Goal: Book appointment/travel/reservation

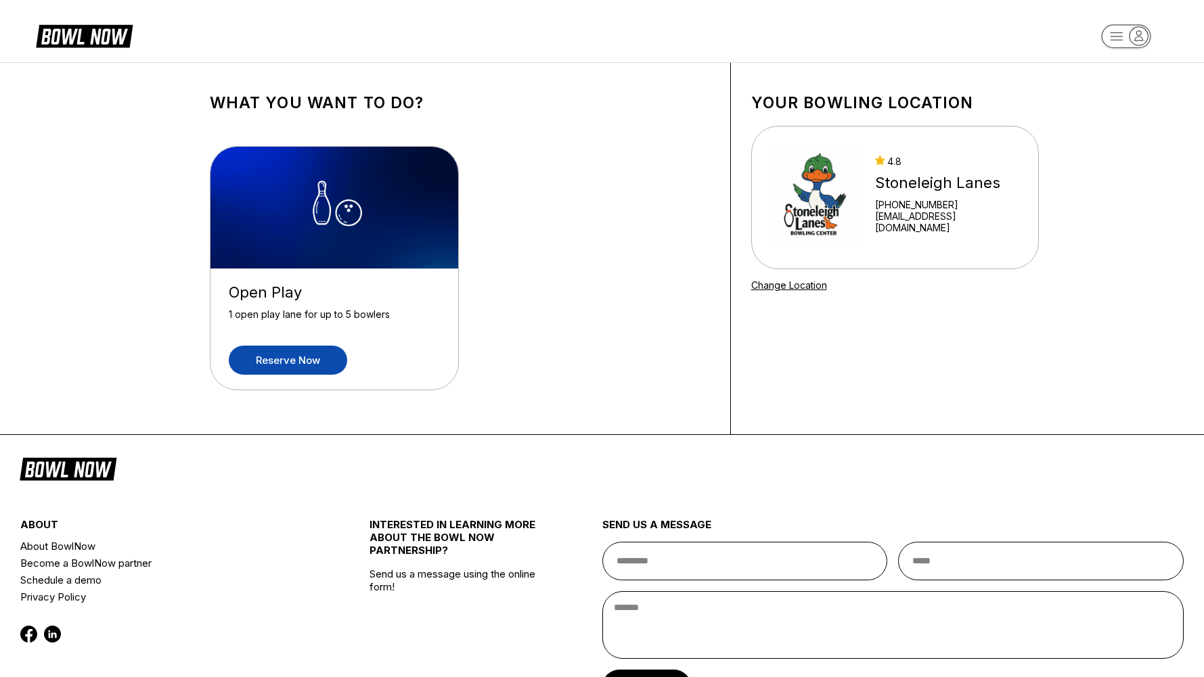
click at [277, 357] on link "Reserve now" at bounding box center [288, 360] width 118 height 29
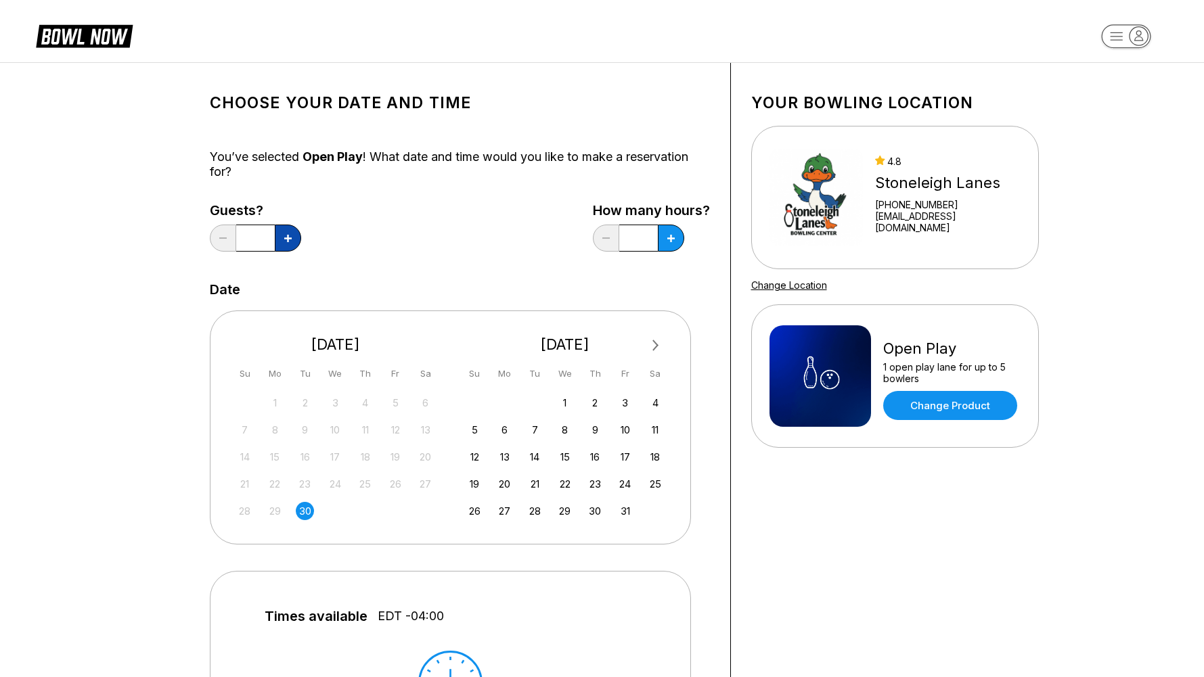
click at [279, 238] on button at bounding box center [288, 238] width 26 height 27
click at [294, 231] on button at bounding box center [288, 238] width 26 height 27
type input "*"
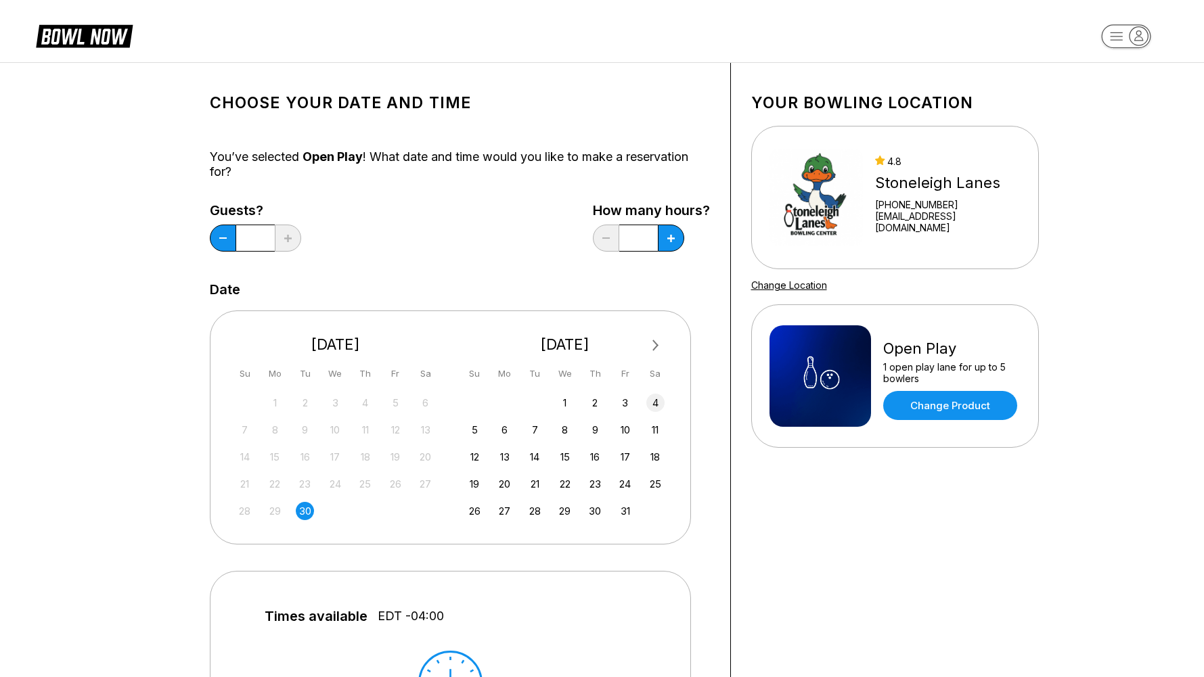
click at [652, 402] on div "4" at bounding box center [655, 403] width 18 height 18
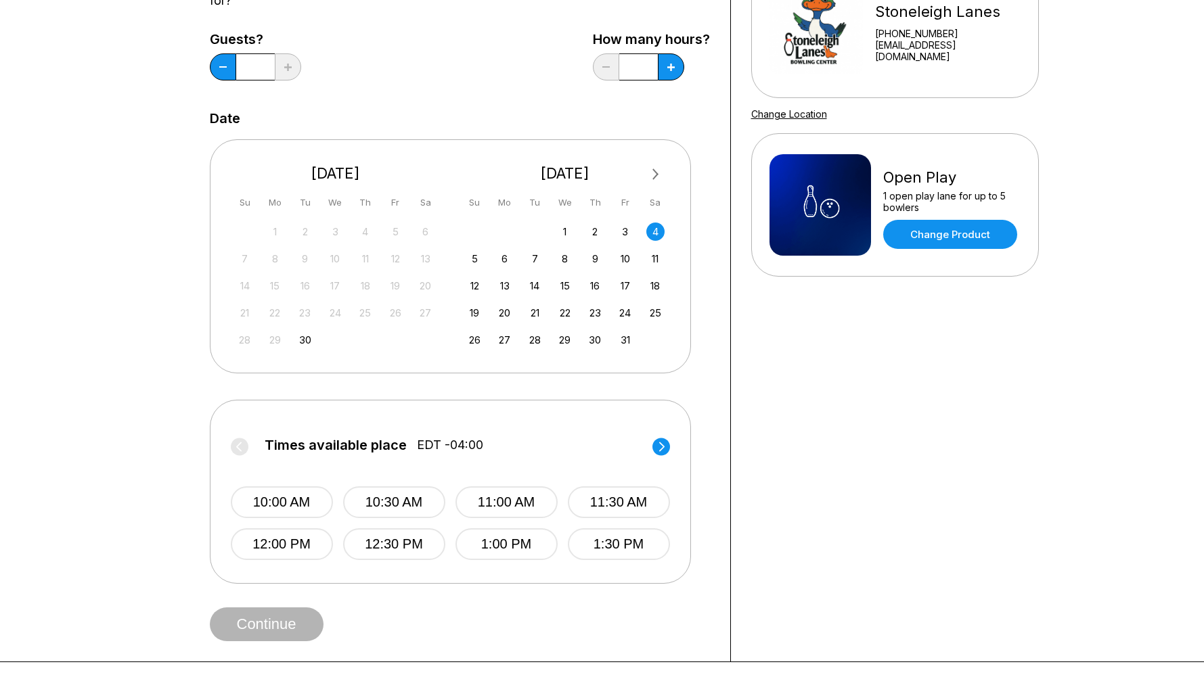
scroll to position [338, 0]
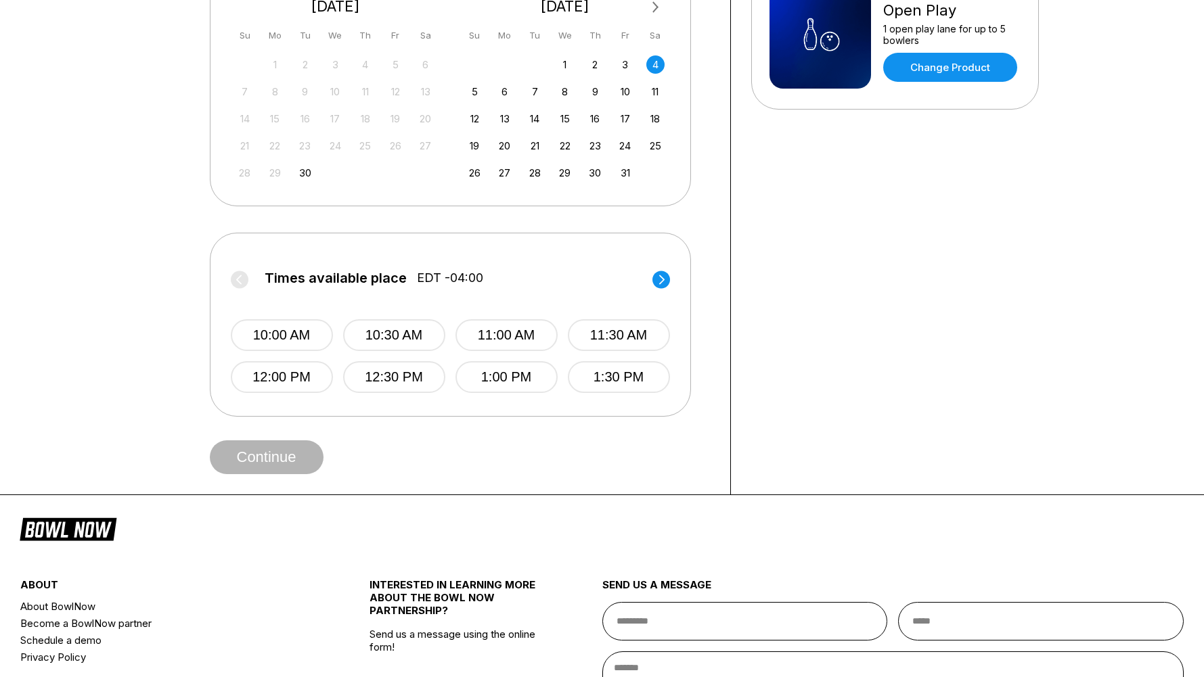
click at [656, 272] on icon at bounding box center [661, 280] width 18 height 18
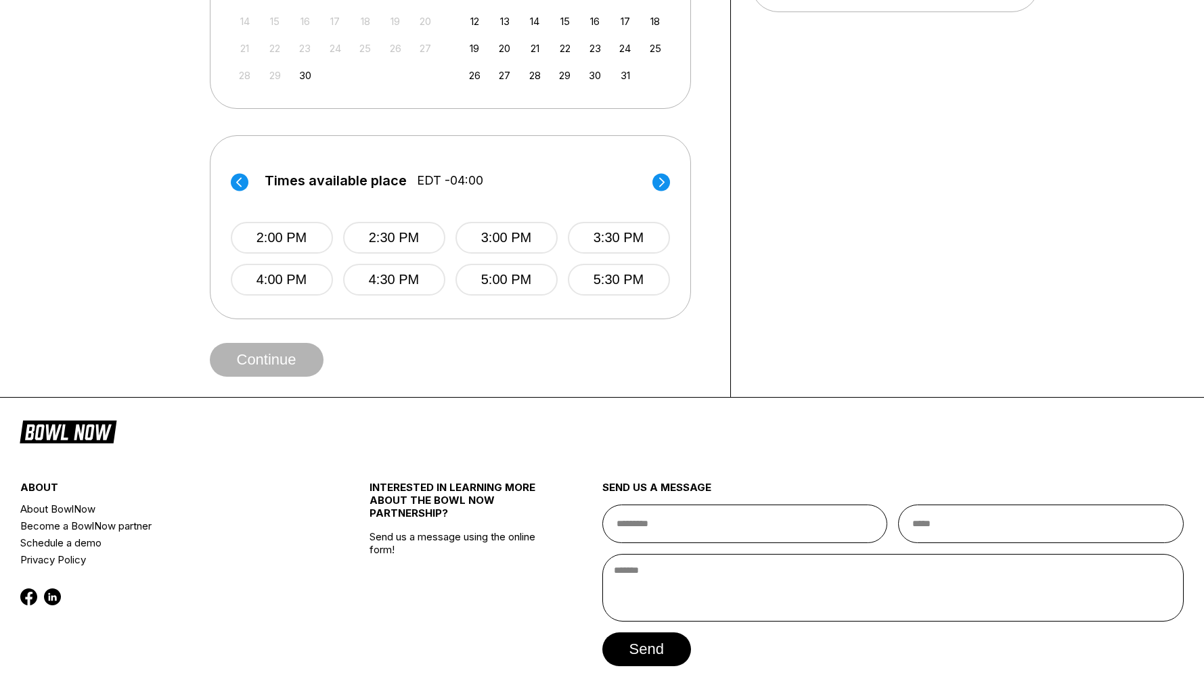
scroll to position [474, 0]
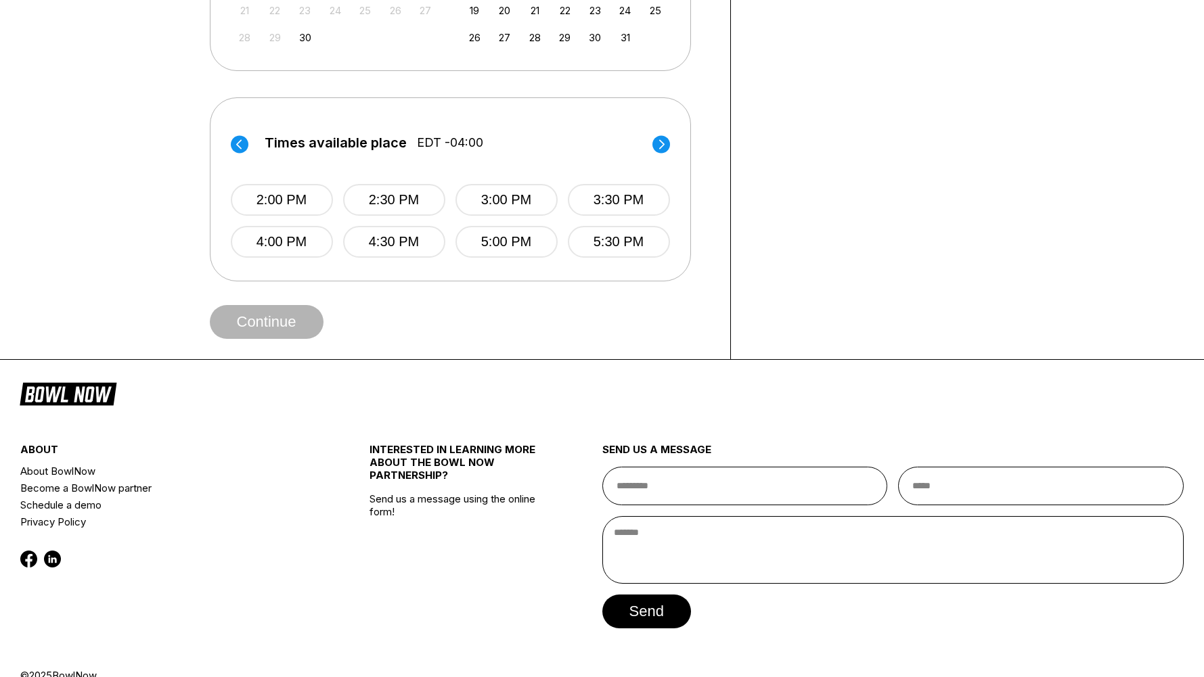
click at [668, 150] on icon at bounding box center [661, 144] width 18 height 18
click at [244, 141] on circle at bounding box center [240, 144] width 18 height 18
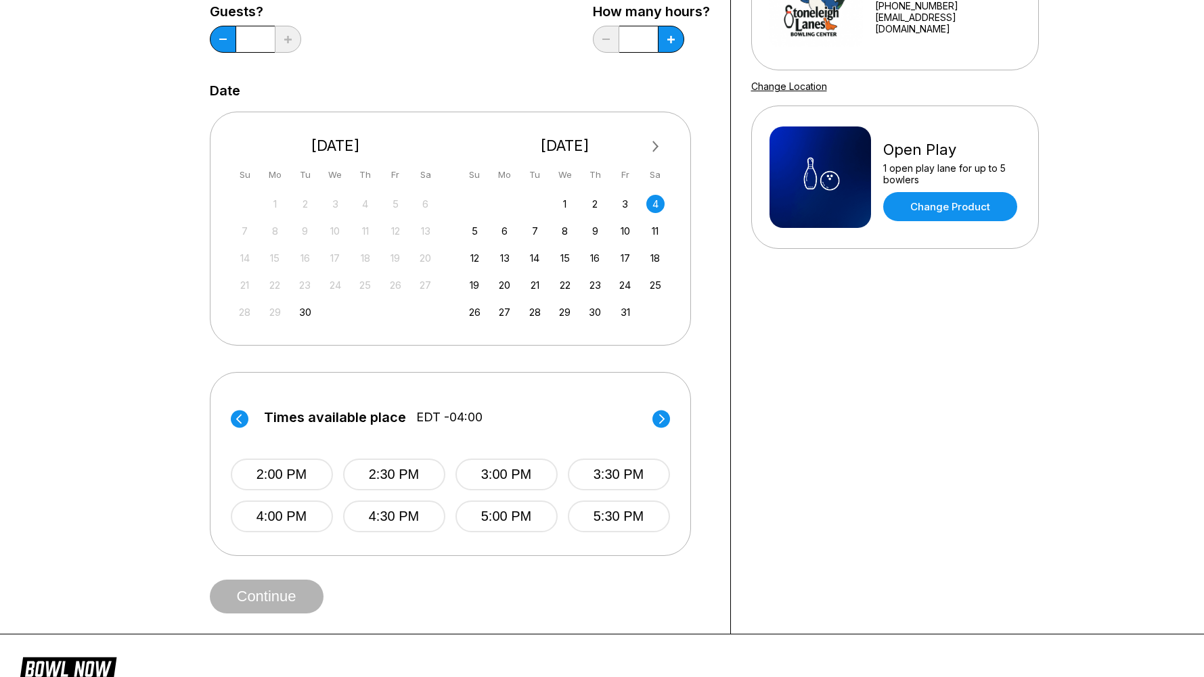
scroll to position [0, 0]
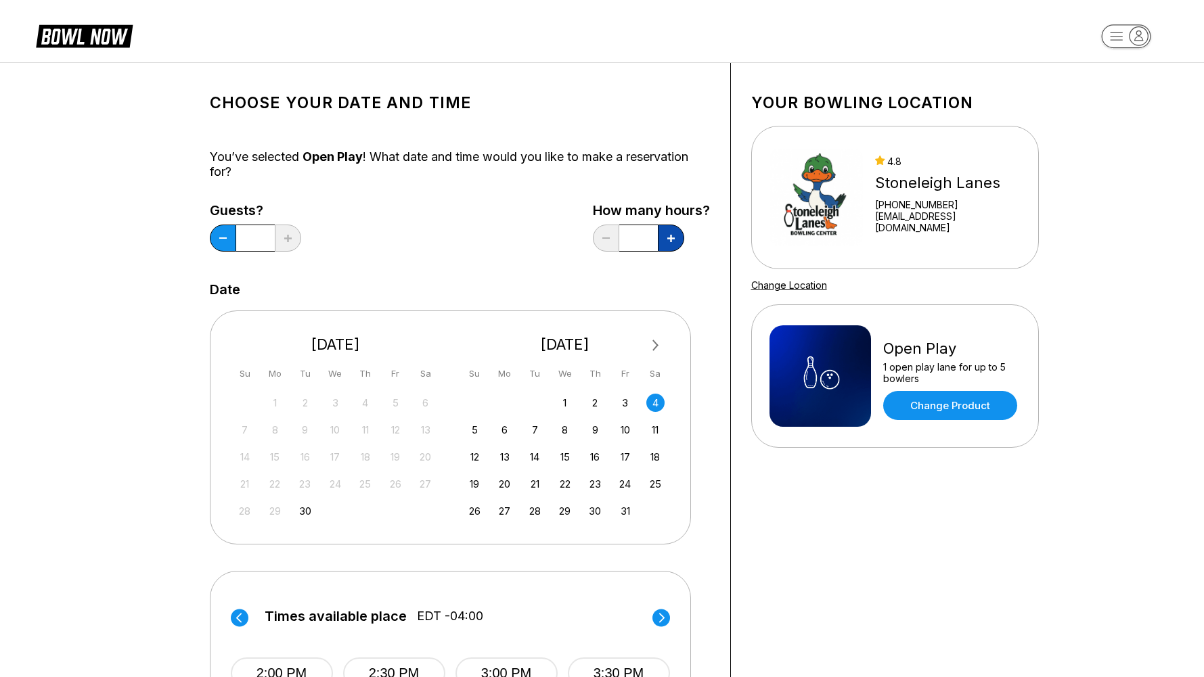
click at [677, 245] on button at bounding box center [671, 238] width 26 height 27
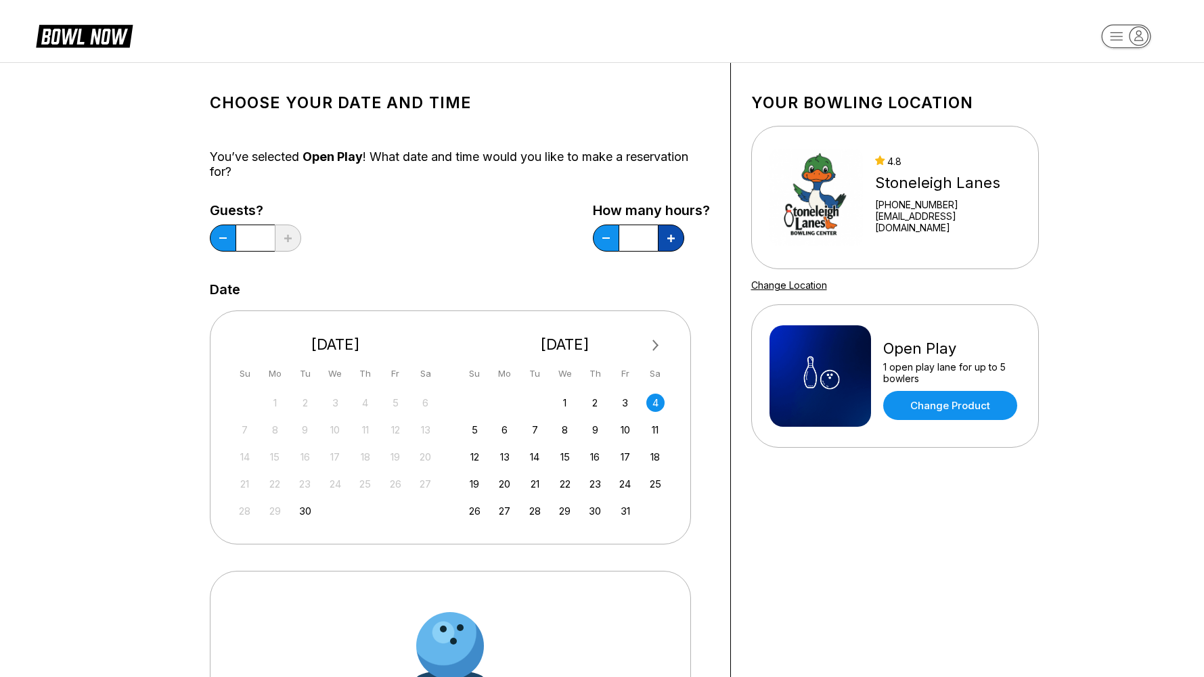
click at [677, 245] on button at bounding box center [671, 238] width 26 height 27
click at [677, 244] on button at bounding box center [671, 238] width 26 height 27
type input "*"
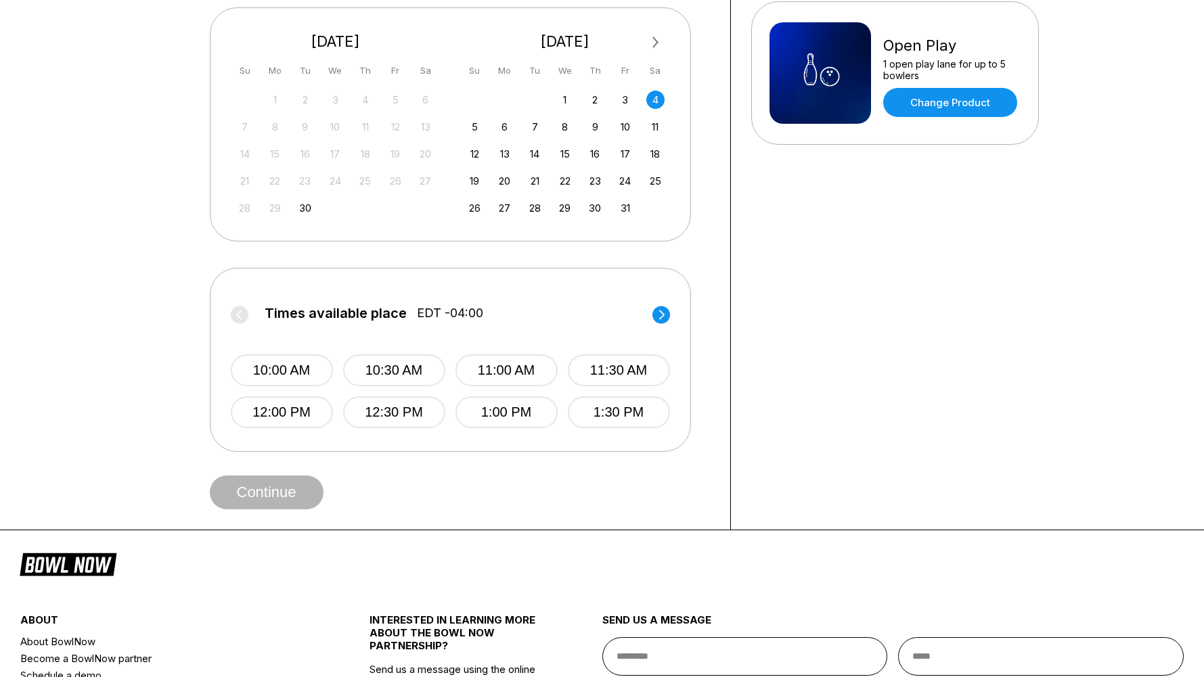
scroll to position [338, 0]
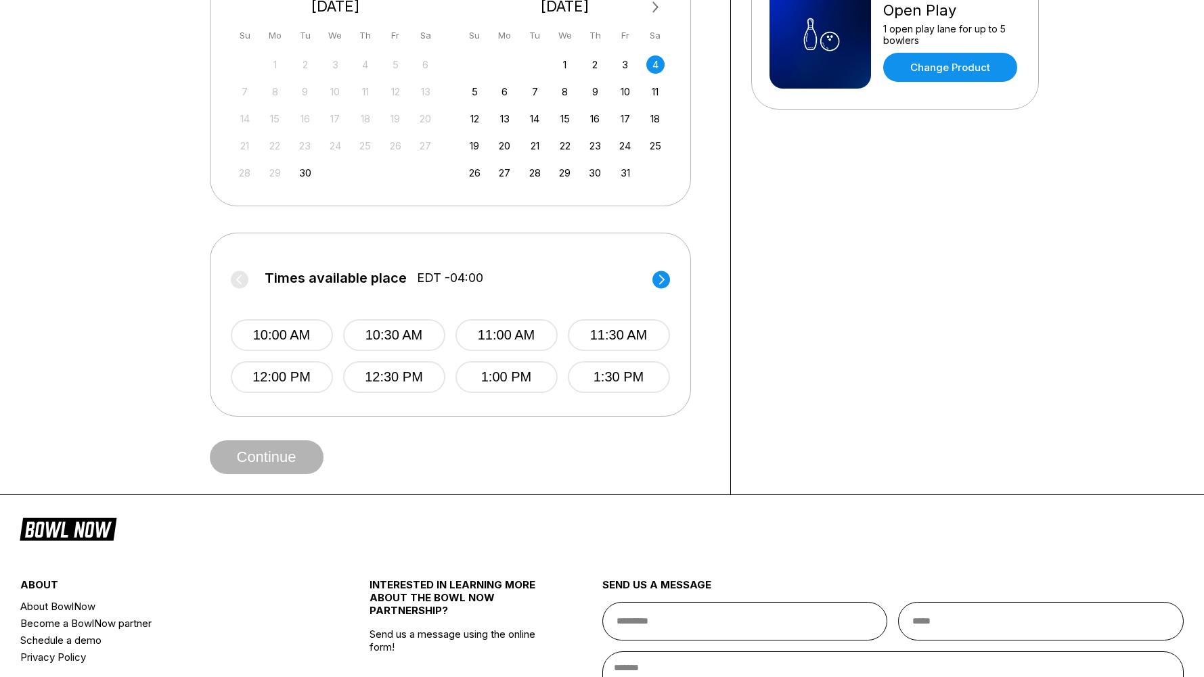
click at [660, 286] on circle at bounding box center [661, 280] width 18 height 18
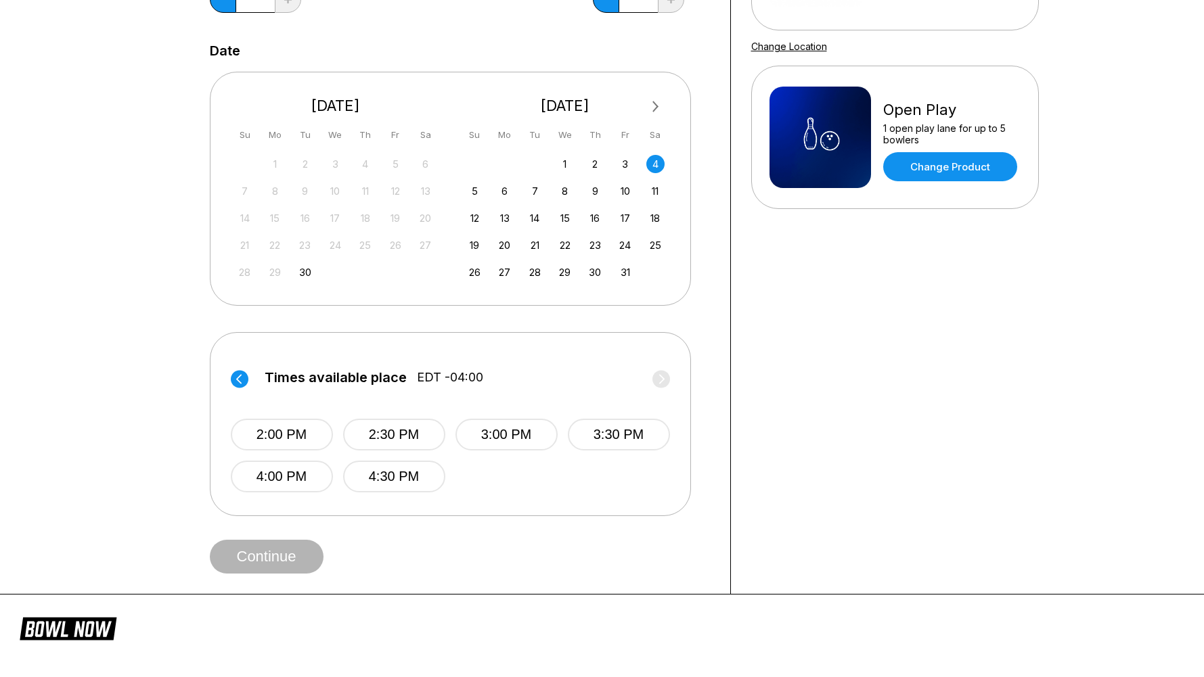
scroll to position [499, 0]
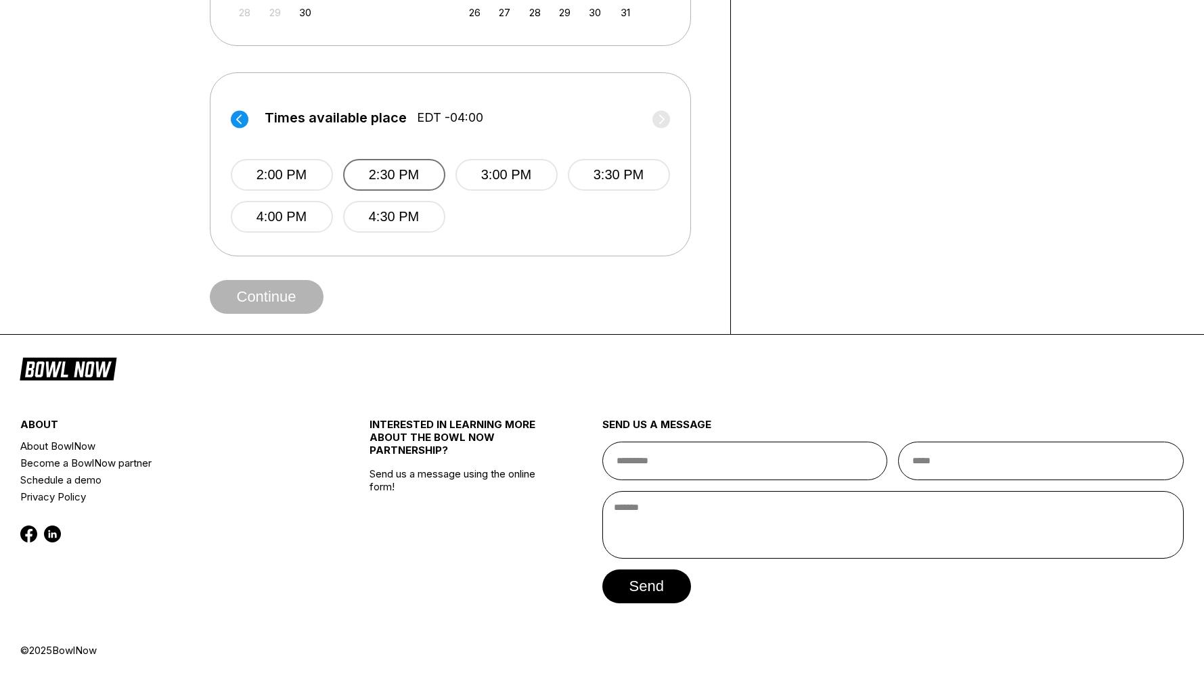
click at [420, 162] on button "2:30 PM" at bounding box center [394, 175] width 102 height 32
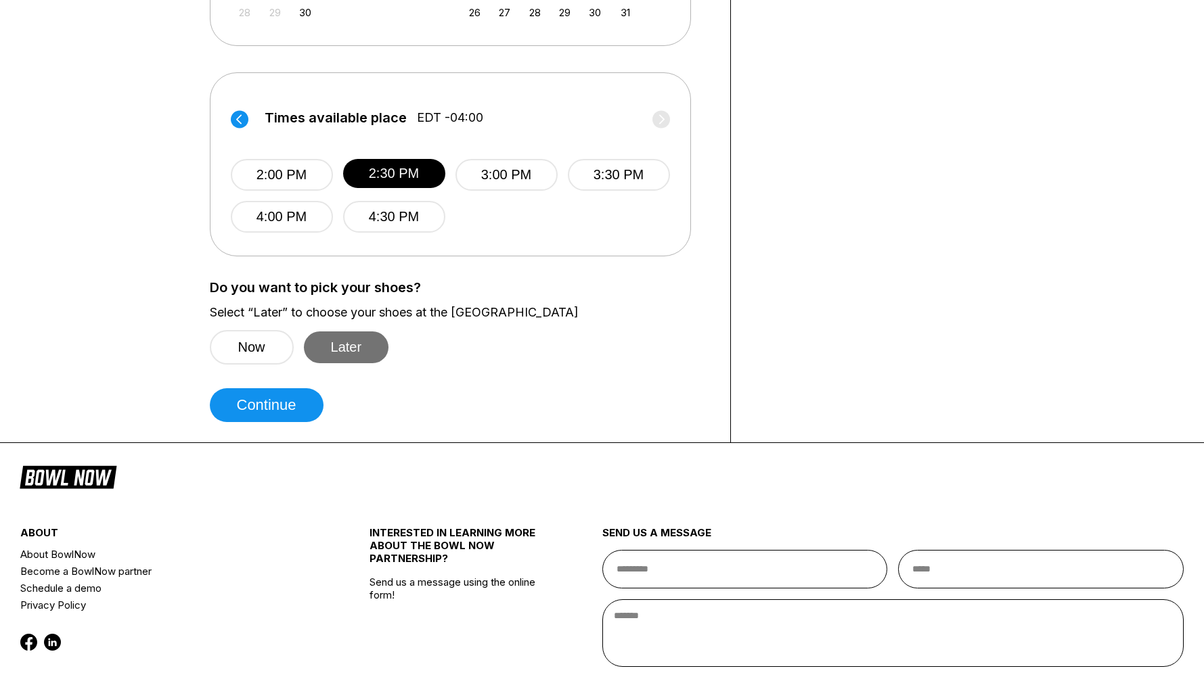
click at [339, 349] on button "Later" at bounding box center [346, 348] width 85 height 32
click at [288, 401] on button "Continue" at bounding box center [267, 405] width 114 height 34
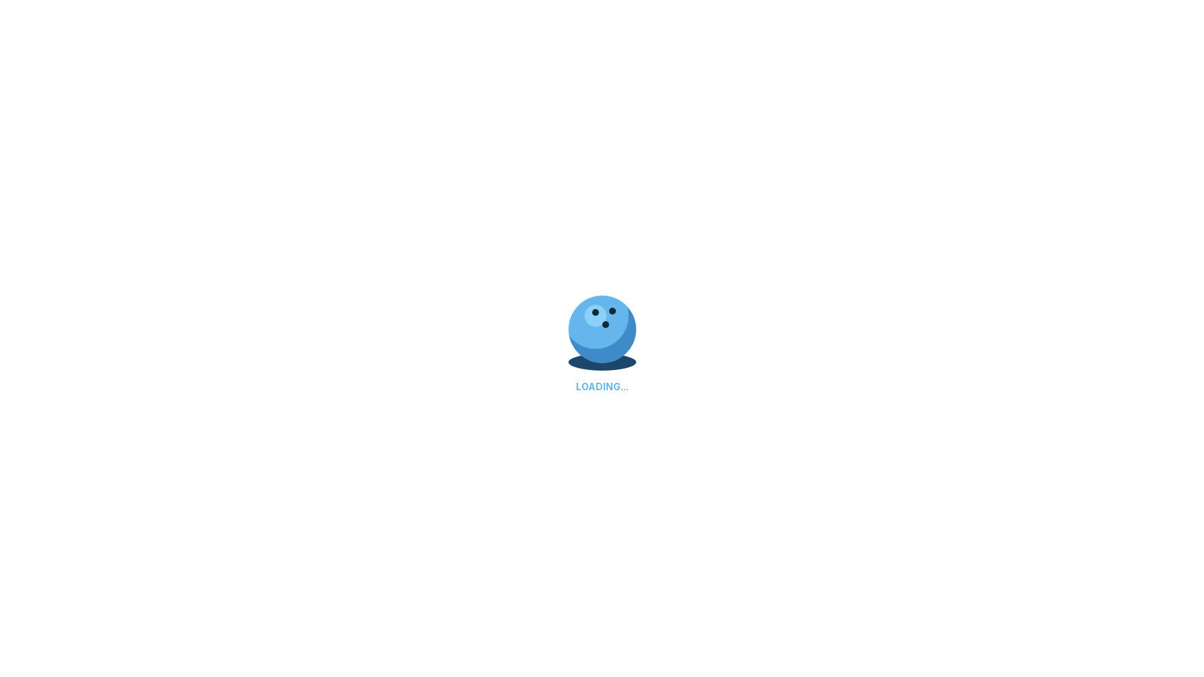
select select "**"
